Goal: Information Seeking & Learning: Compare options

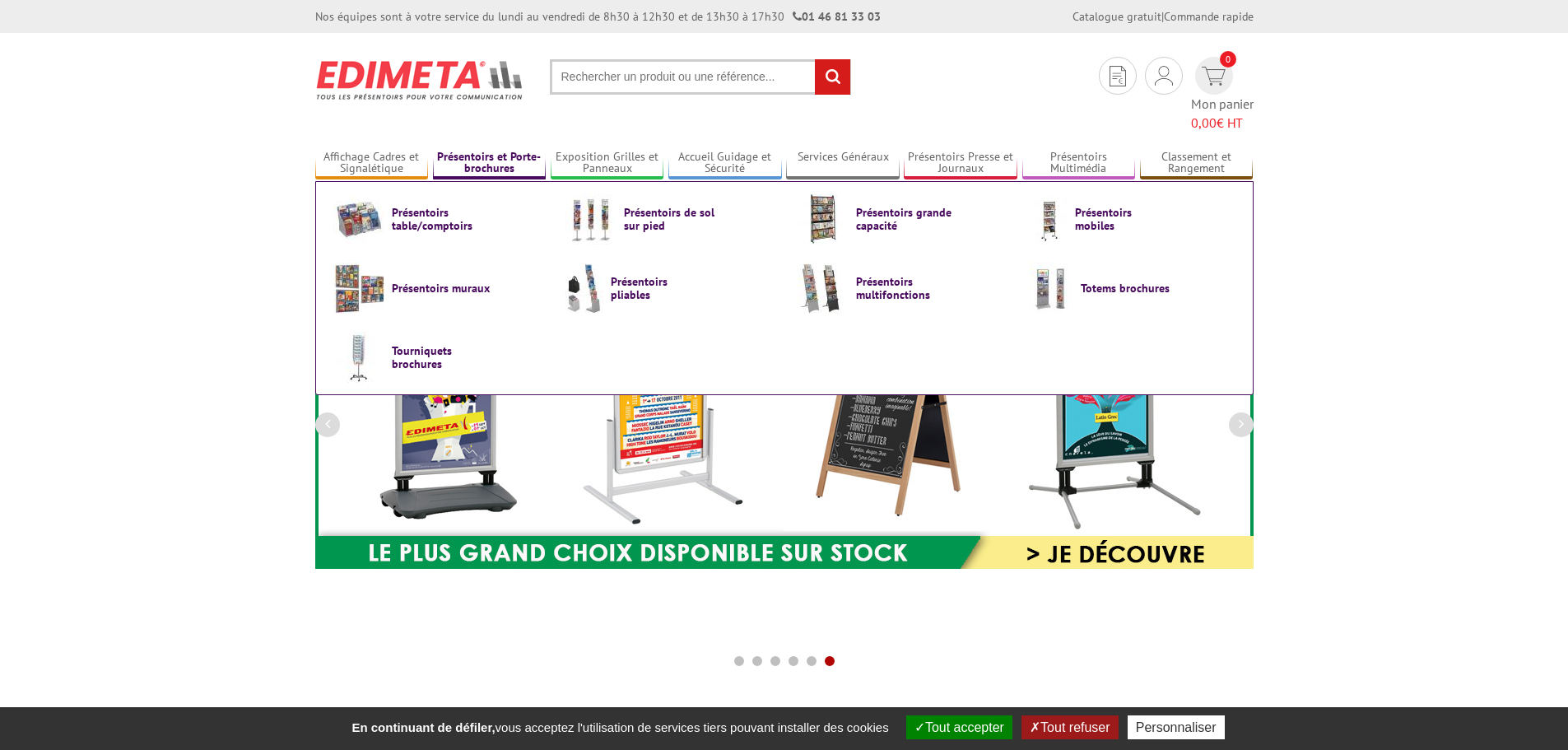
click at [471, 150] on link "Présentoirs et Porte-brochures" at bounding box center [490, 164] width 114 height 28
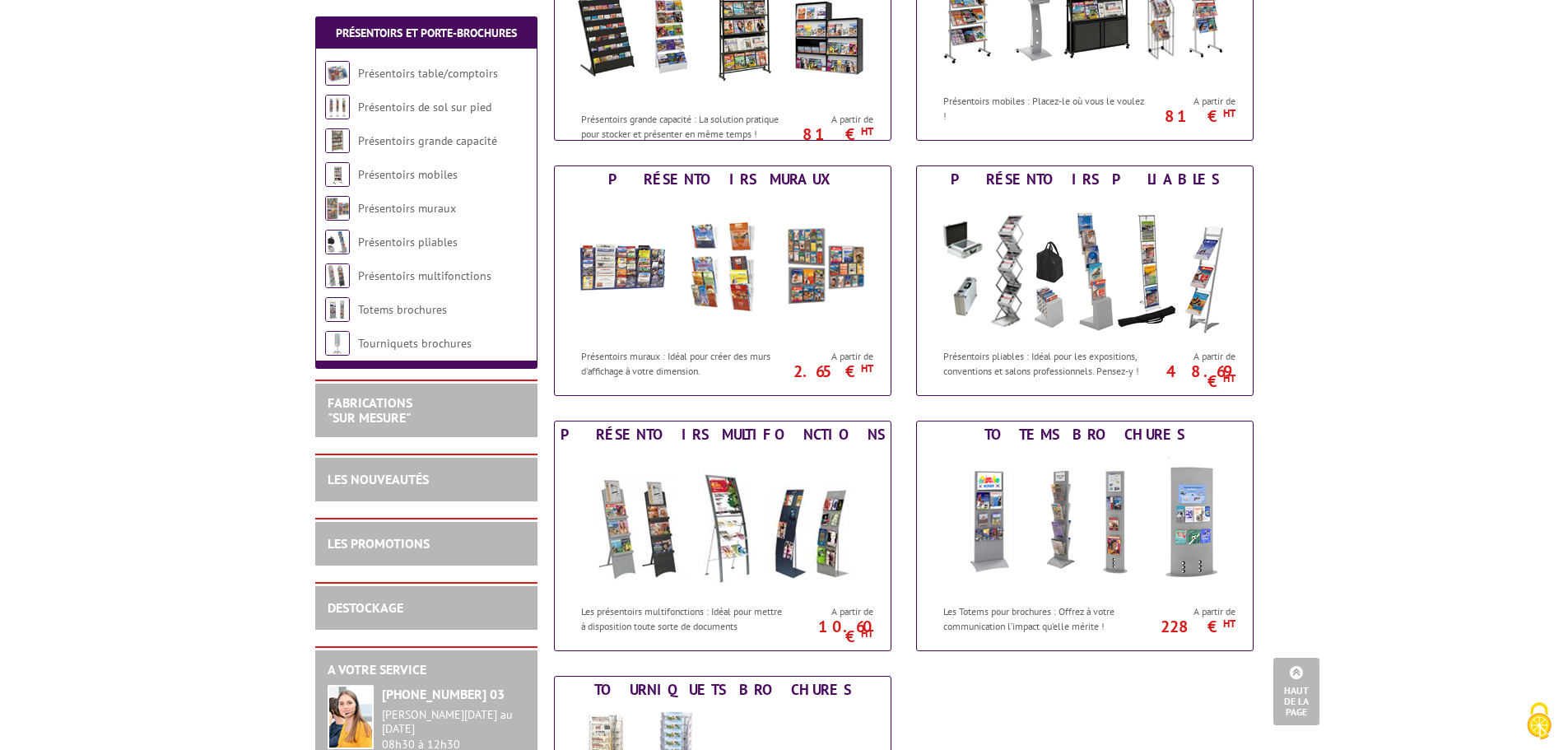
scroll to position [494, 0]
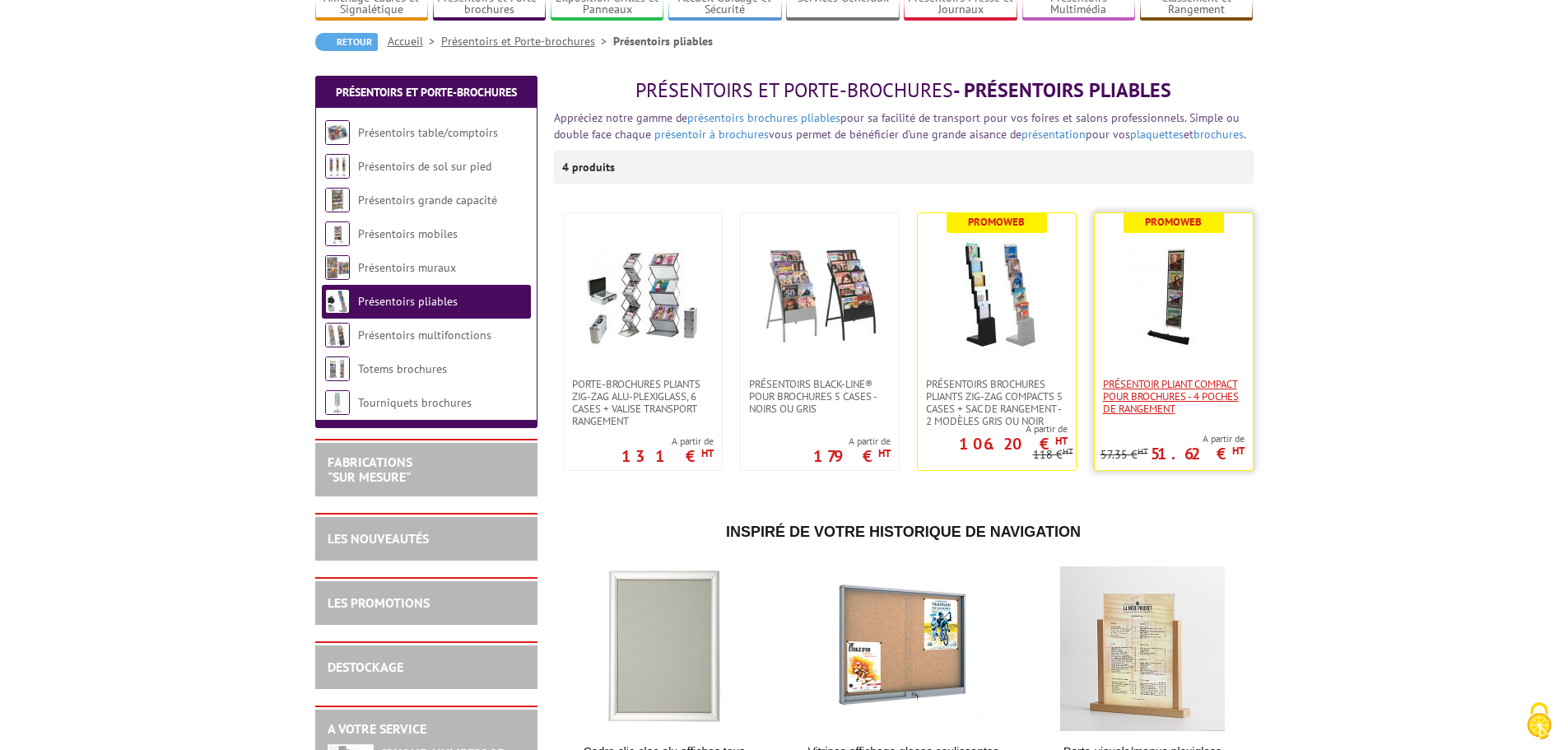
scroll to position [165, 0]
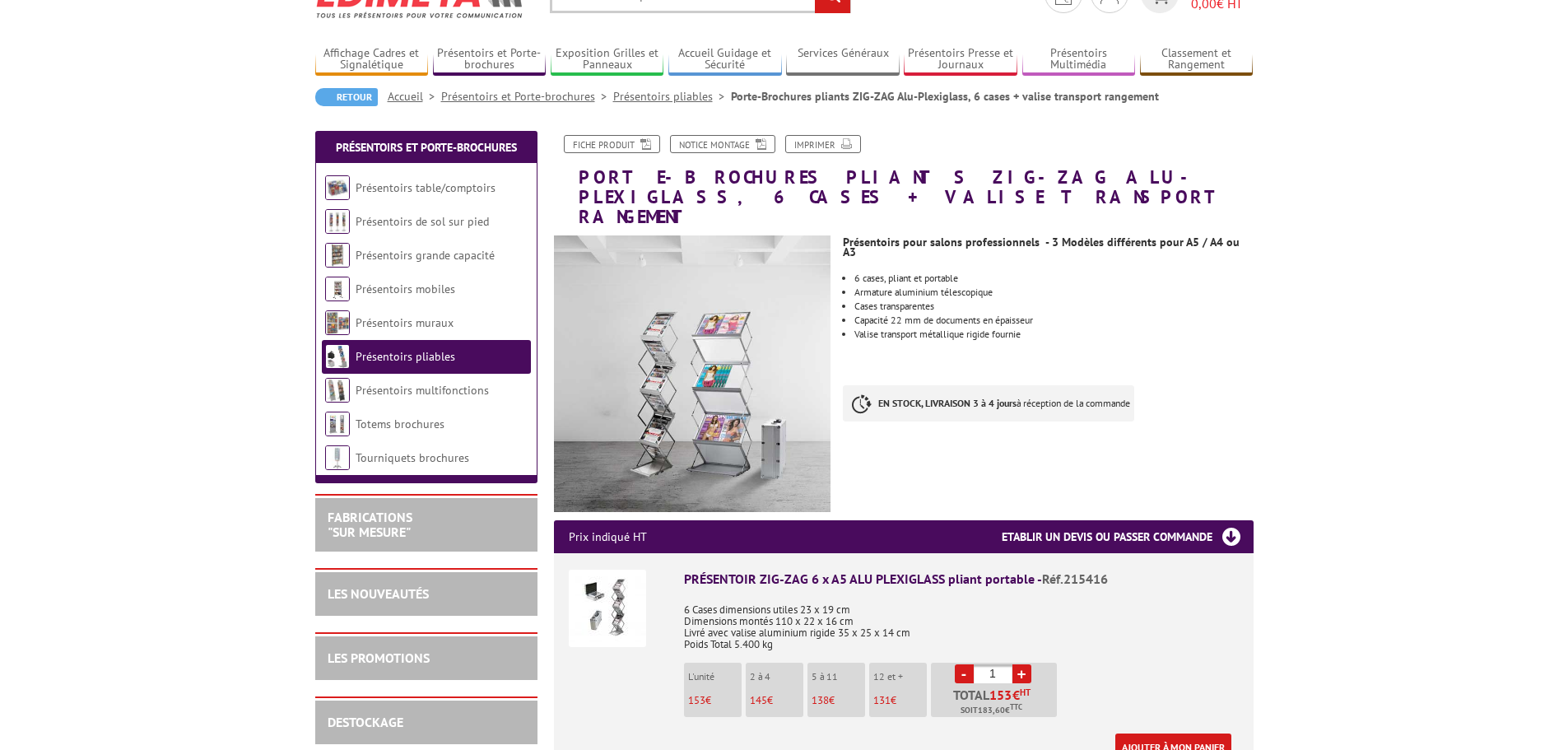
scroll to position [83, 0]
click at [658, 357] on img at bounding box center [692, 373] width 278 height 278
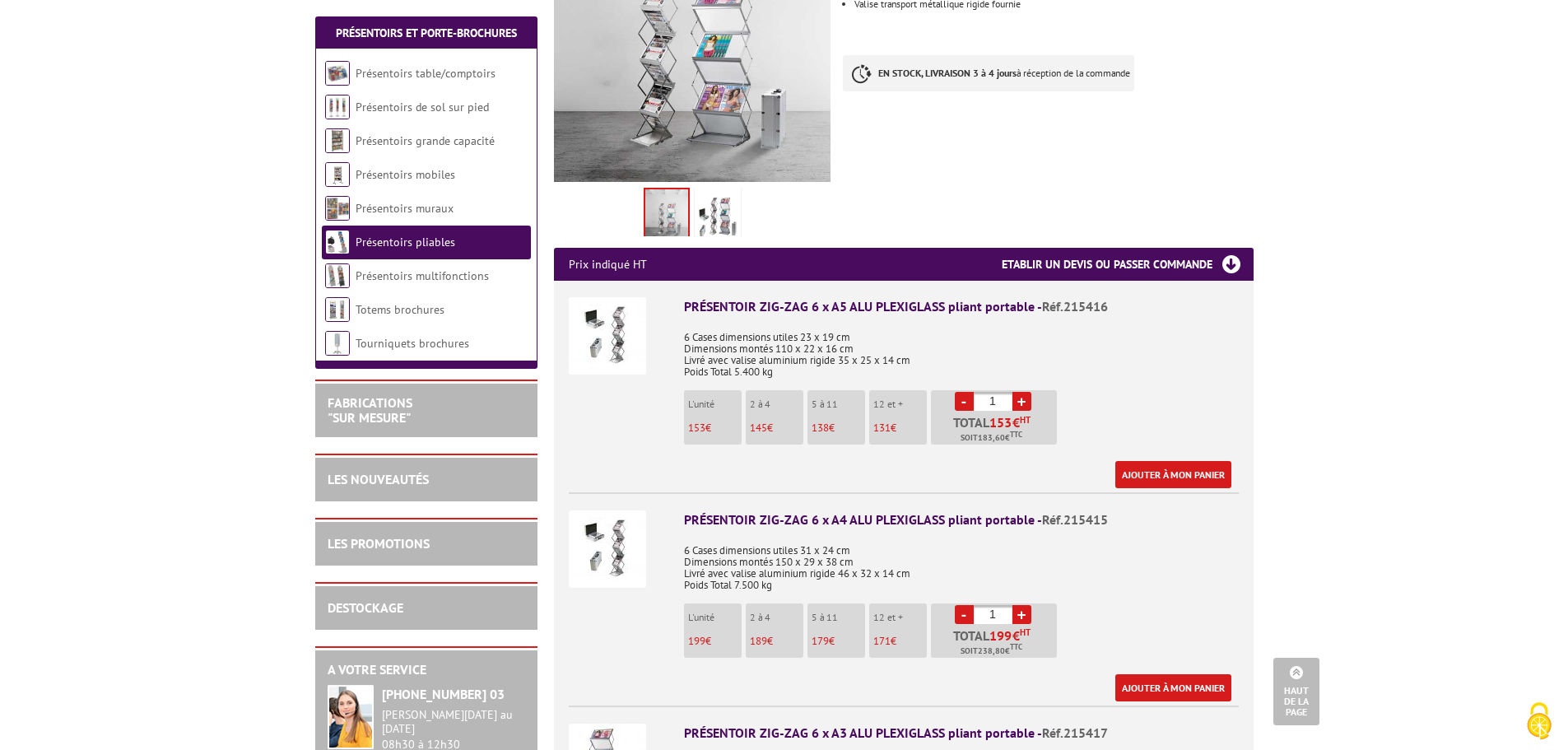
scroll to position [329, 0]
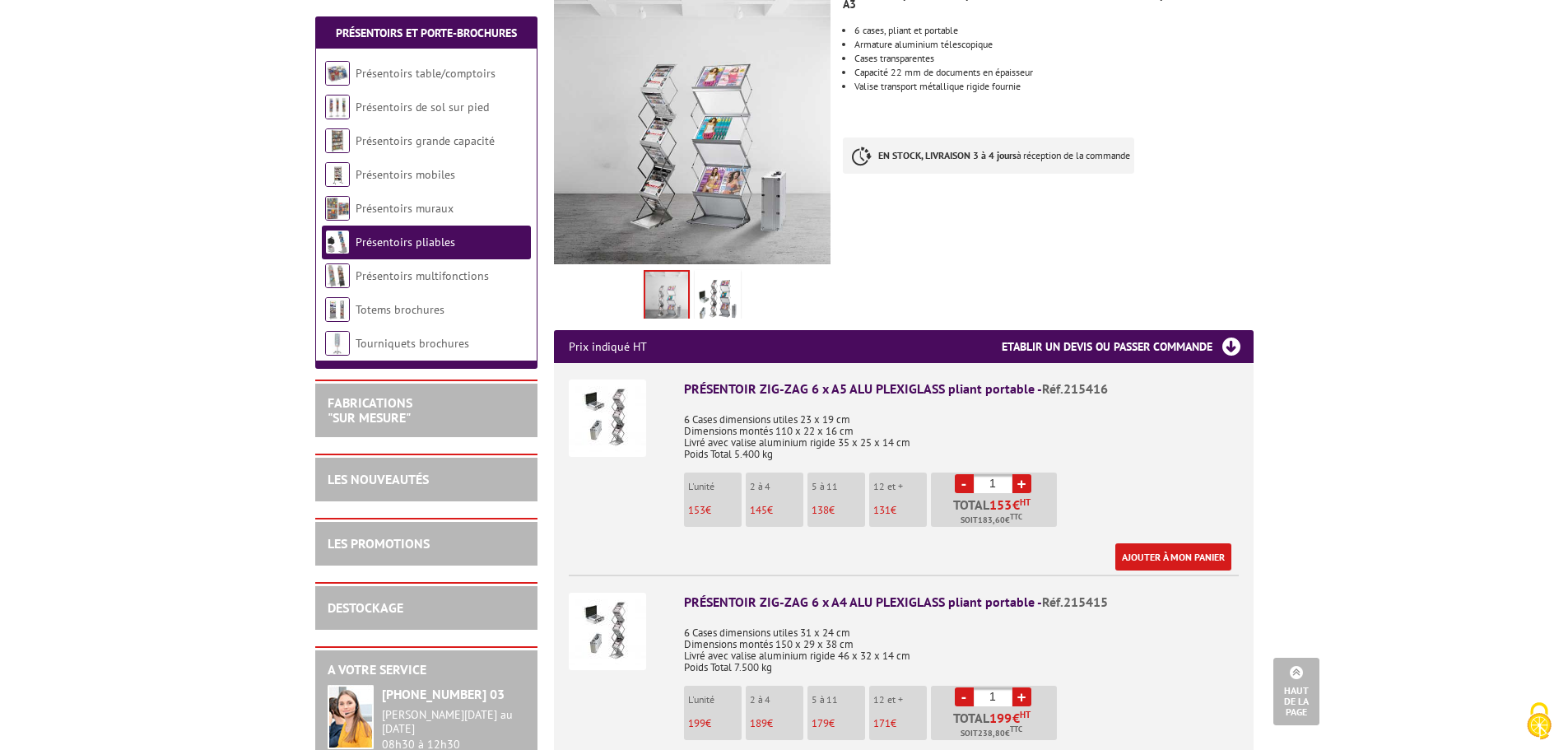
click at [720, 281] on img at bounding box center [717, 299] width 40 height 51
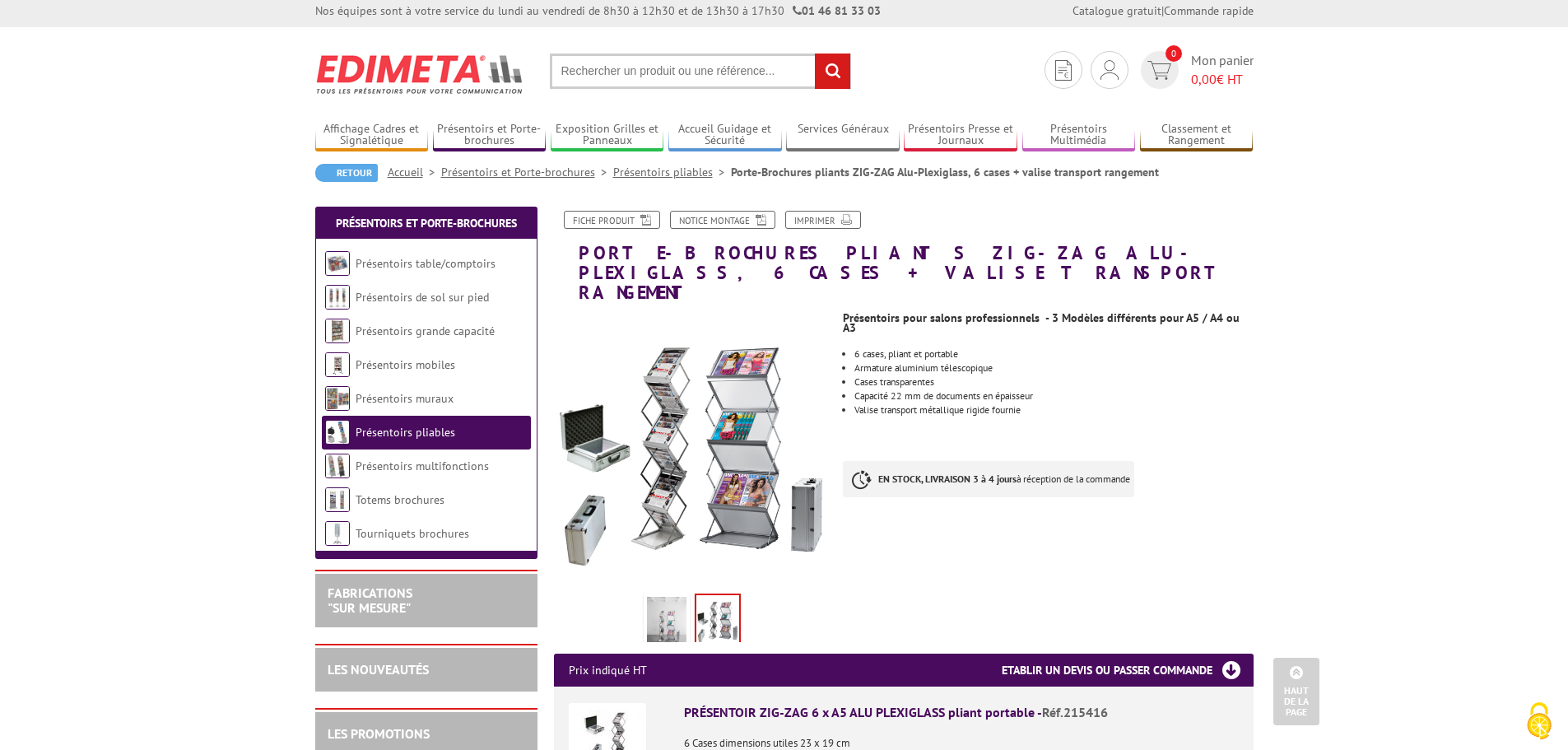
scroll to position [0, 0]
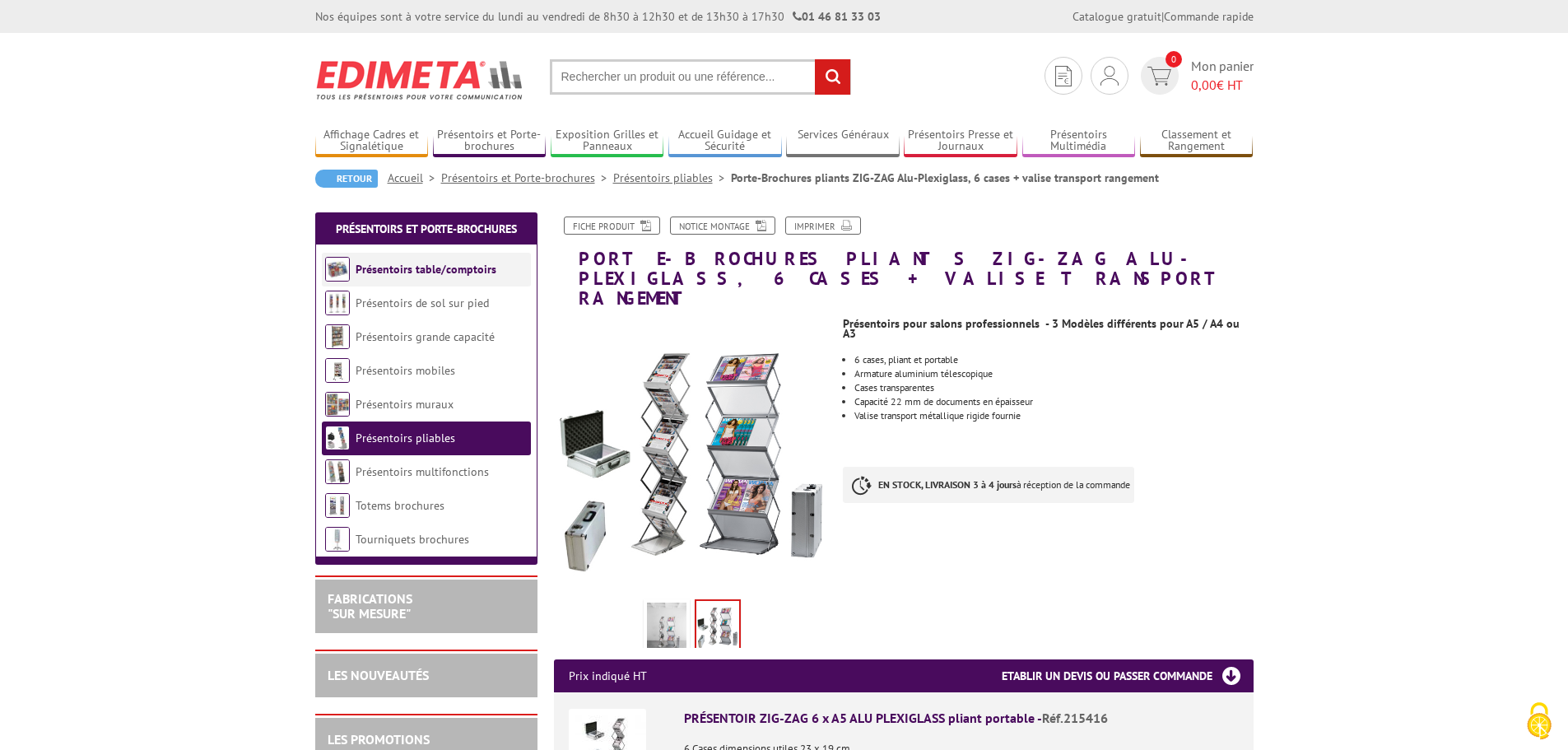
click at [454, 270] on link "Présentoirs table/comptoirs" at bounding box center [426, 269] width 141 height 15
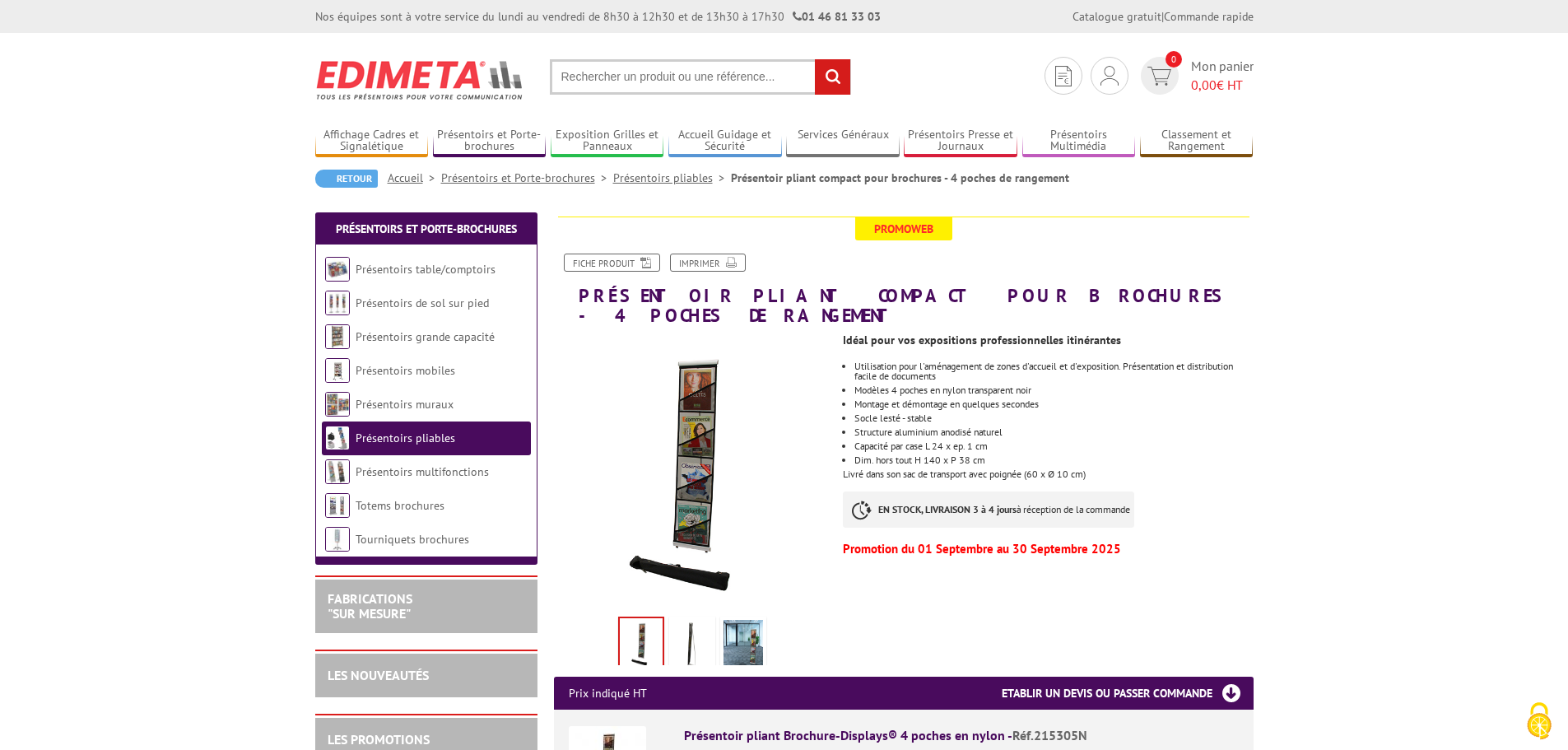
click at [700, 627] on img at bounding box center [692, 645] width 40 height 51
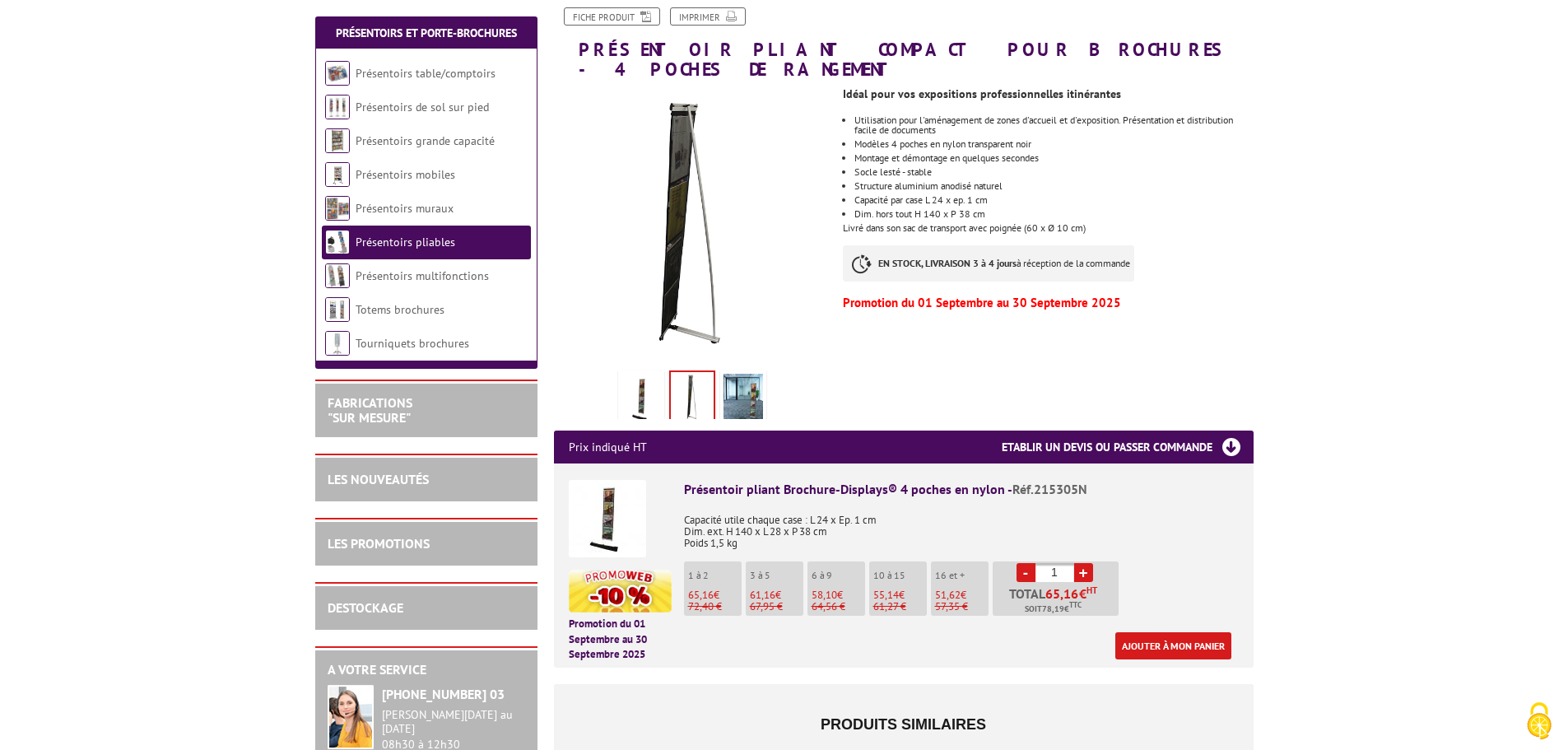
scroll to position [247, 0]
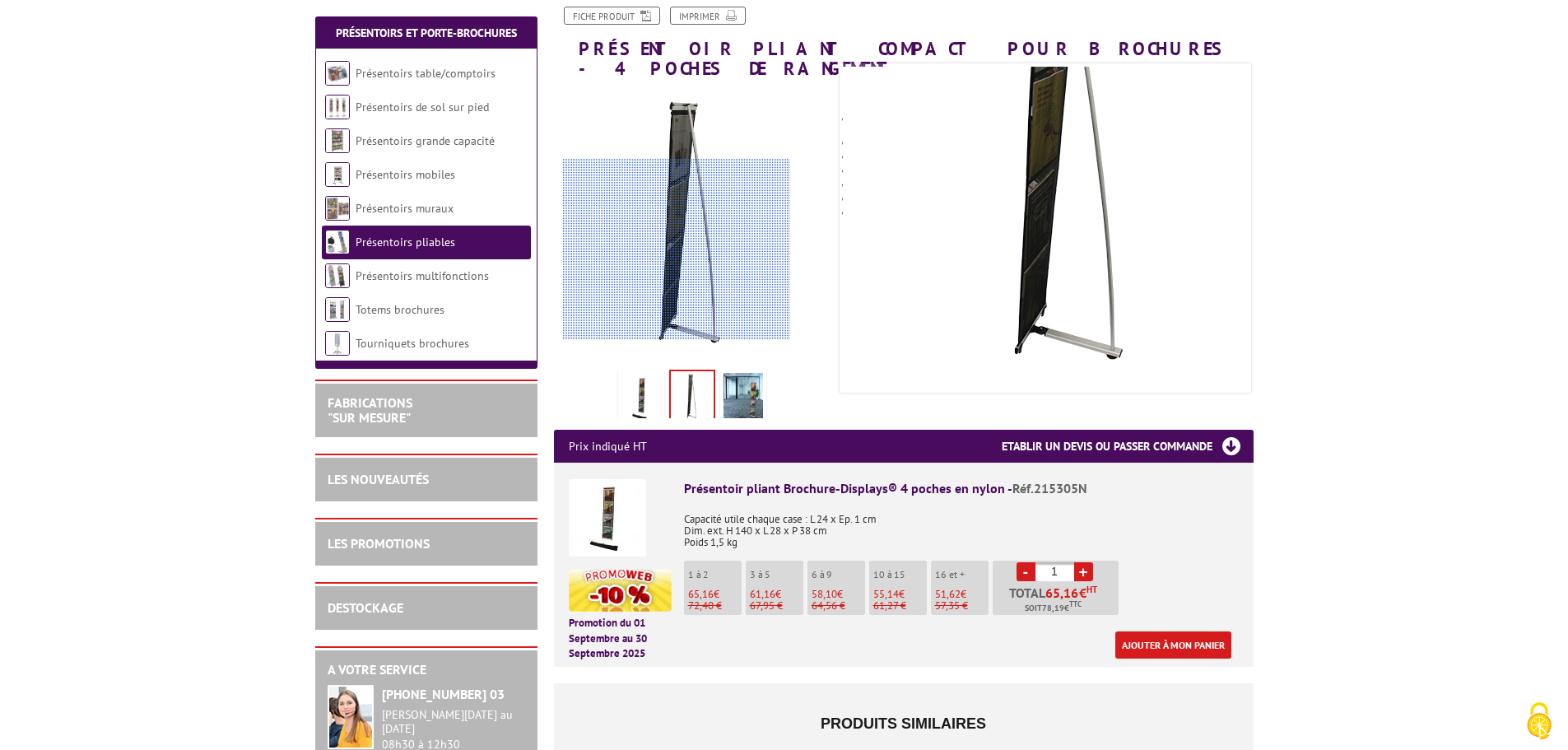
click at [678, 248] on div at bounding box center [676, 249] width 227 height 181
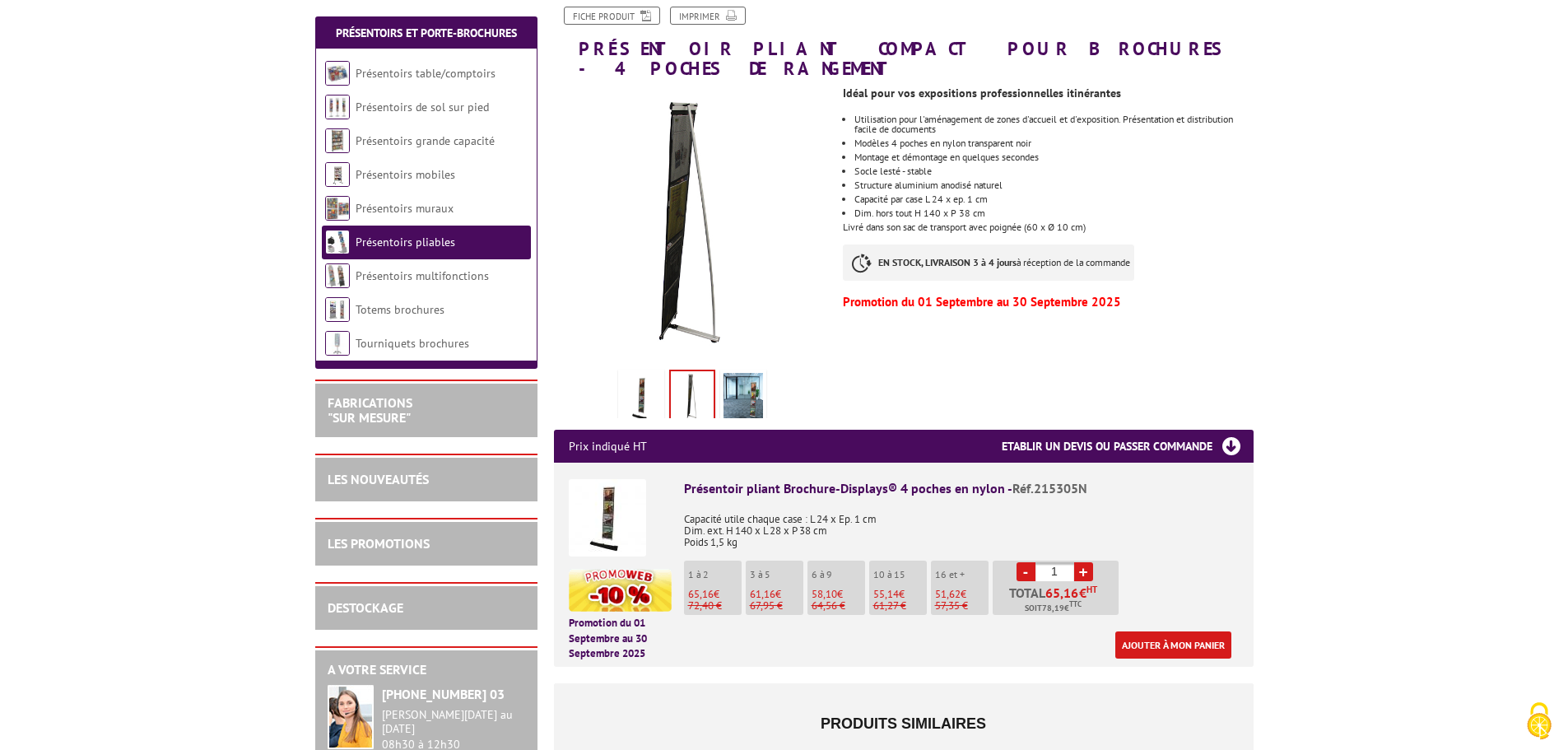
click at [637, 394] on img at bounding box center [641, 399] width 40 height 51
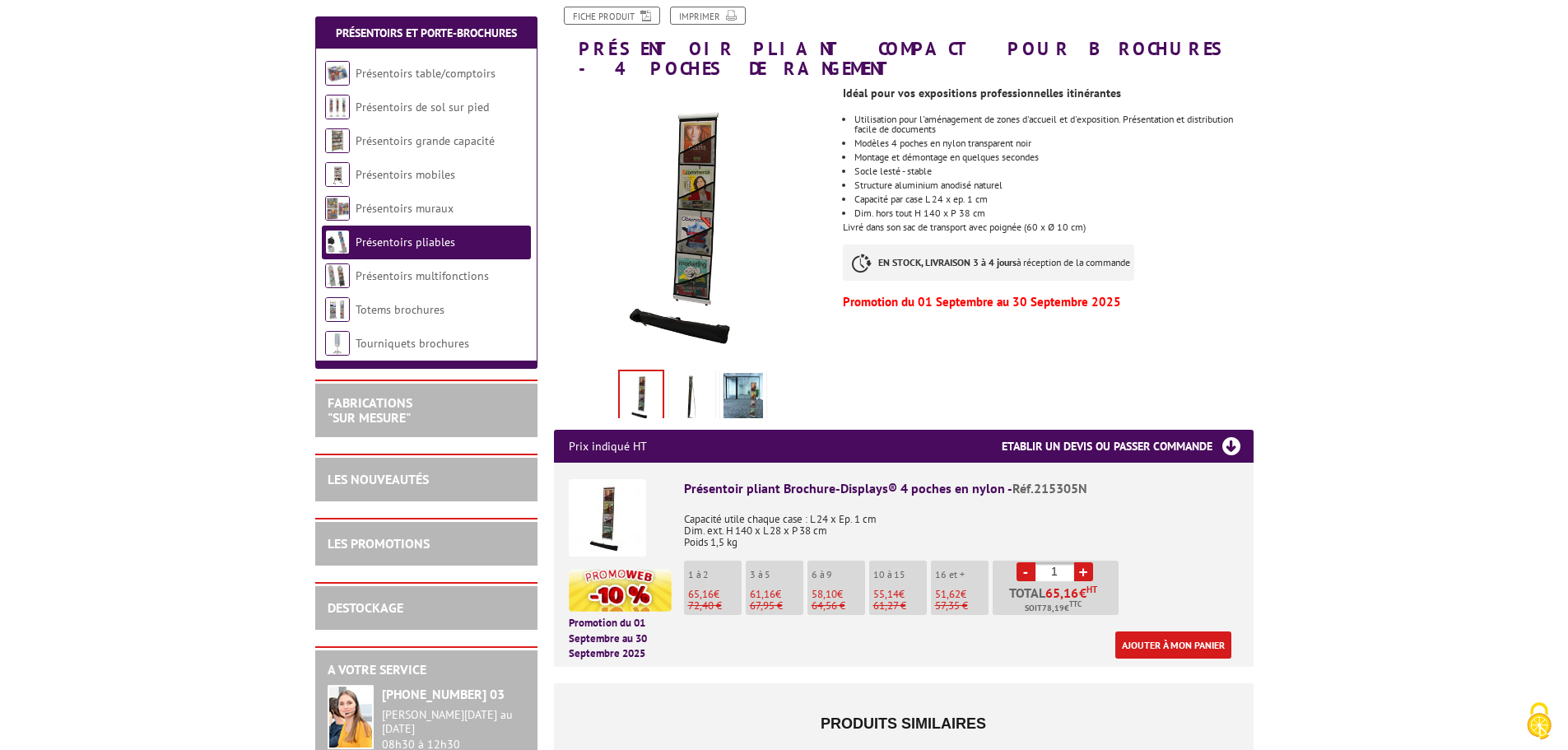
click at [743, 381] on img at bounding box center [743, 399] width 40 height 51
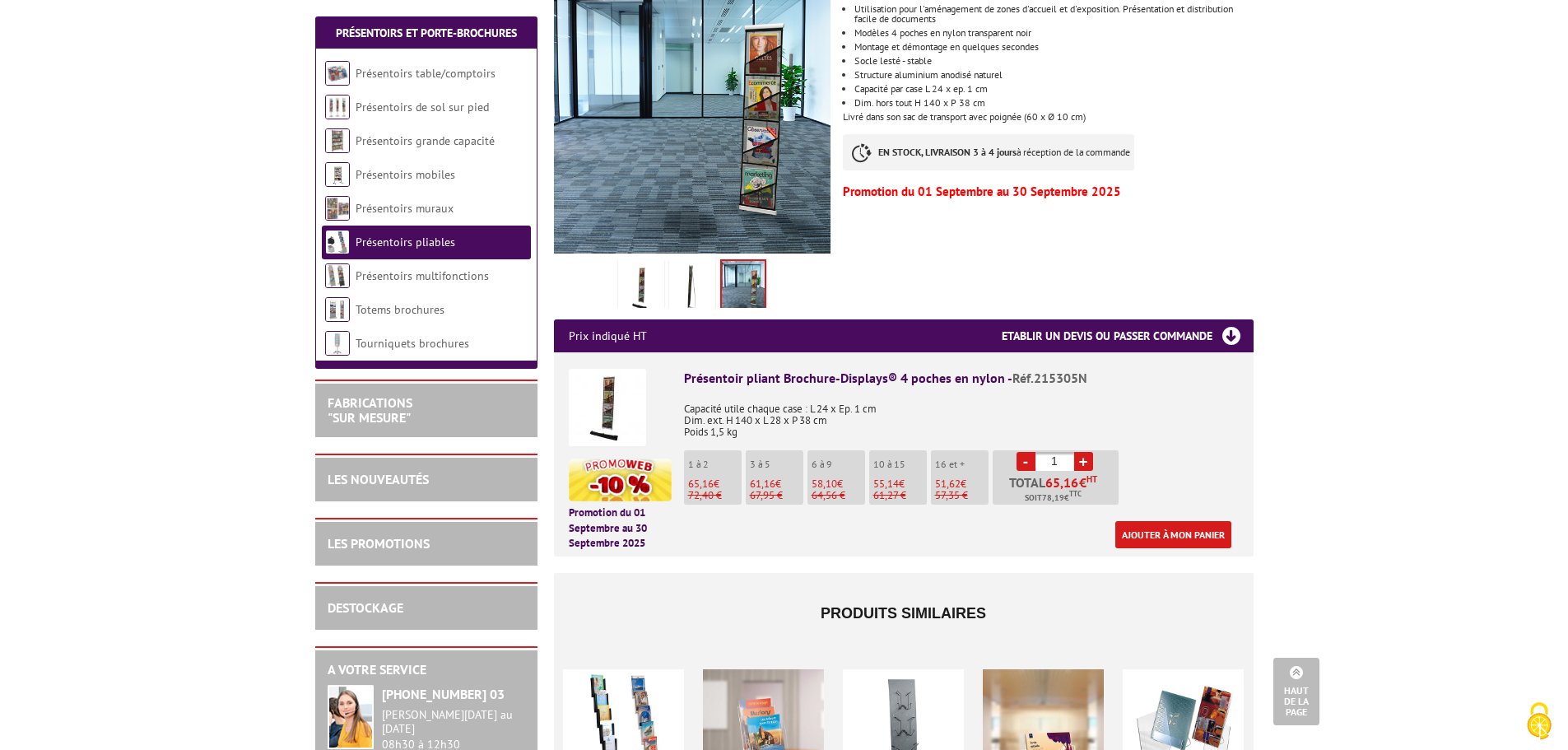
scroll to position [0, 0]
